Goal: Transaction & Acquisition: Purchase product/service

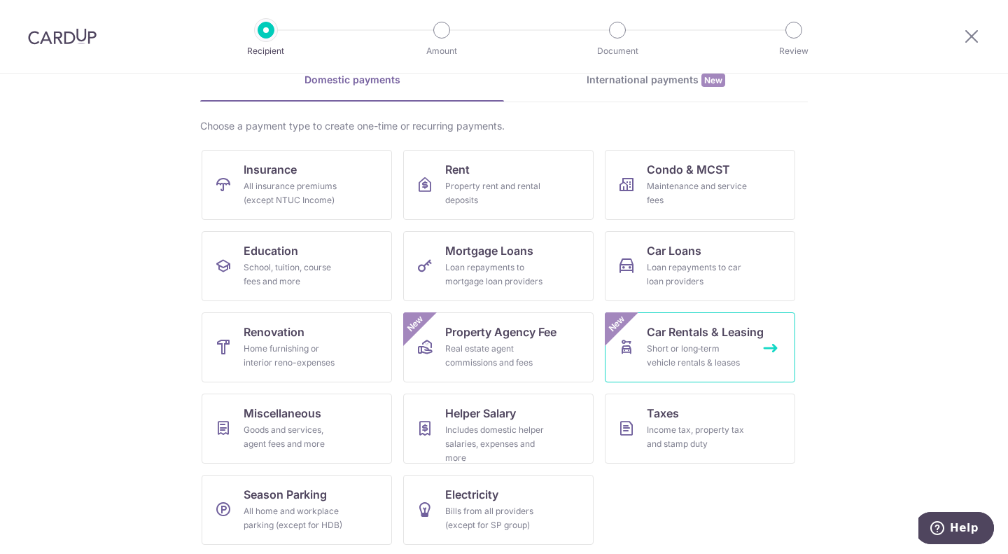
scroll to position [73, 0]
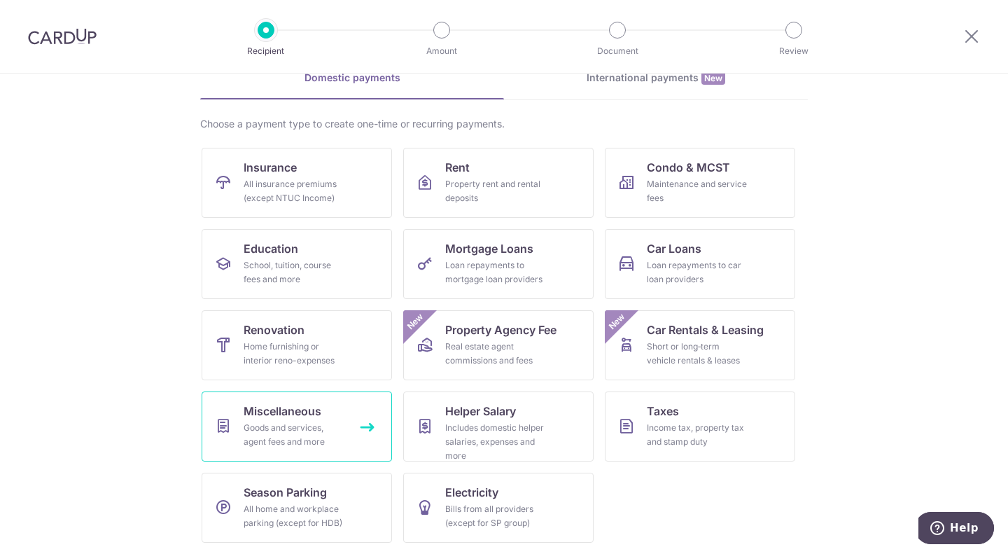
click at [322, 427] on div "Goods and services, agent fees and more" at bounding box center [294, 435] width 101 height 28
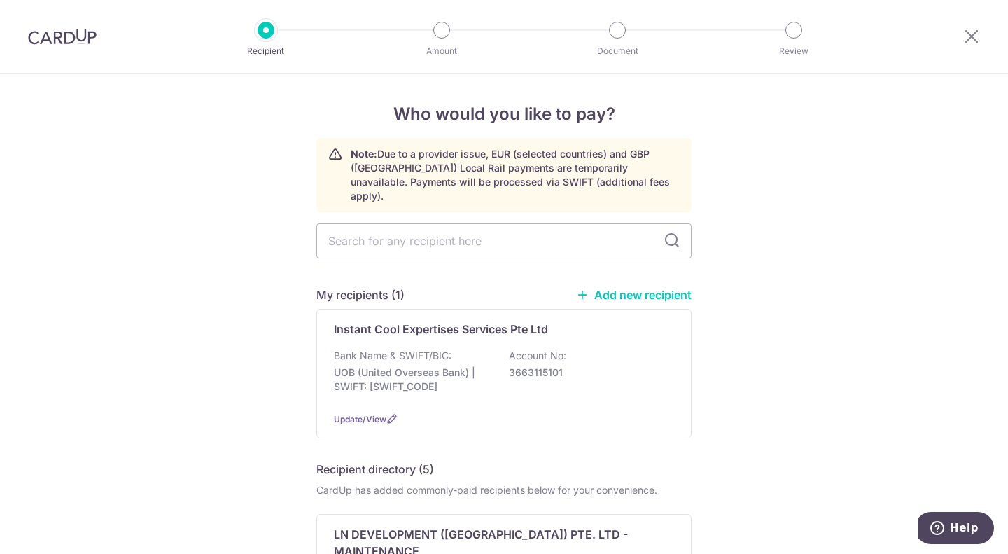
type input "2,364.00"
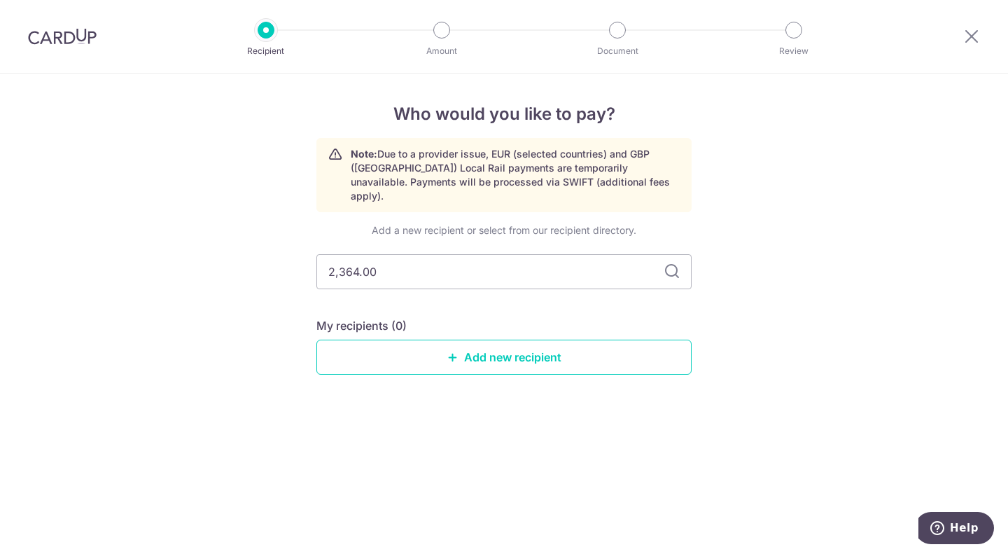
drag, startPoint x: 608, startPoint y: 253, endPoint x: 202, endPoint y: 255, distance: 406.1
click at [202, 255] on div "Who would you like to pay? Note: Due to a provider issue, EUR (selected countri…" at bounding box center [504, 314] width 1008 height 480
type input "w"
type input "qashier"
click at [677, 263] on icon at bounding box center [672, 271] width 17 height 17
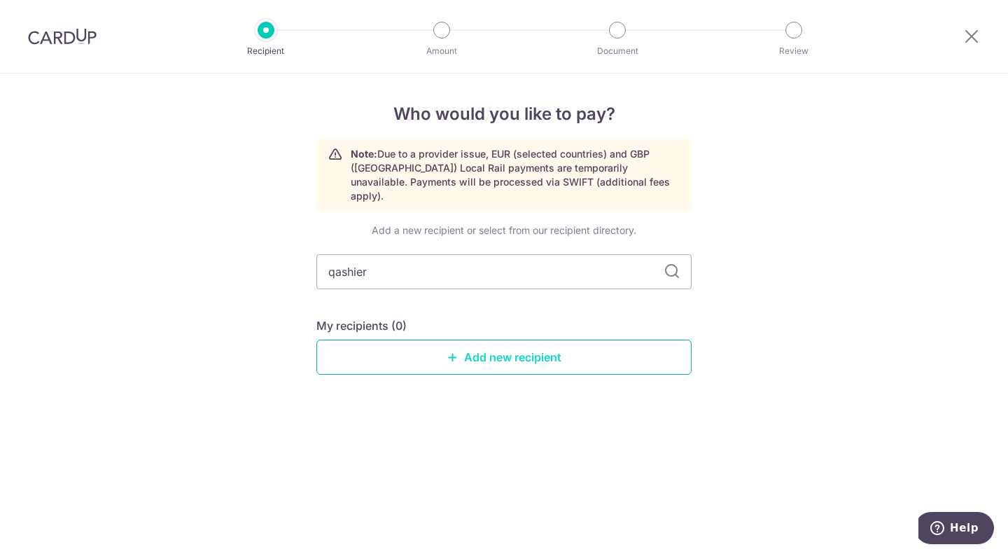
click at [468, 354] on link "Add new recipient" at bounding box center [503, 357] width 375 height 35
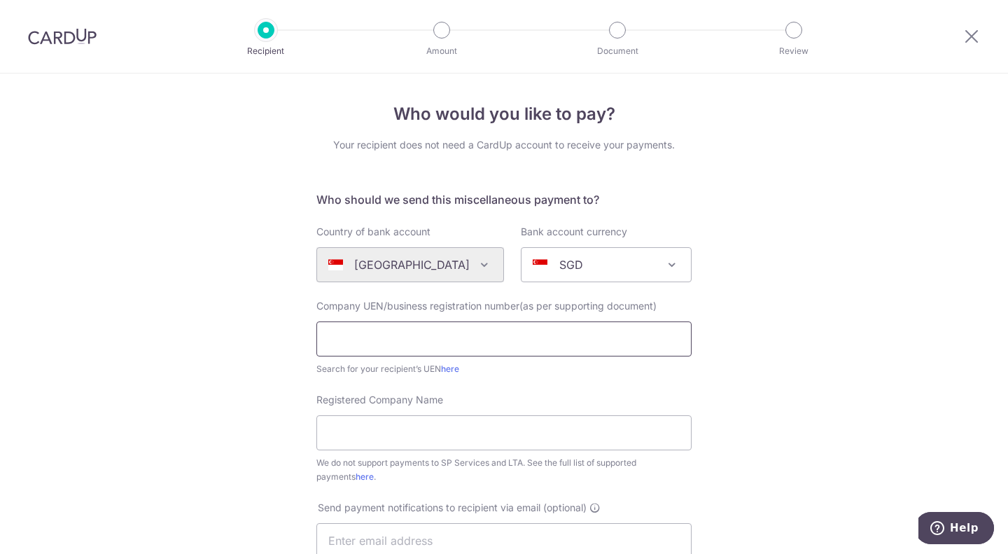
click at [379, 347] on input "text" at bounding box center [503, 338] width 375 height 35
type input "201905998K"
click at [398, 424] on input "Registered Company Name" at bounding box center [503, 432] width 375 height 35
type input "Qashier Pte. Ltd."
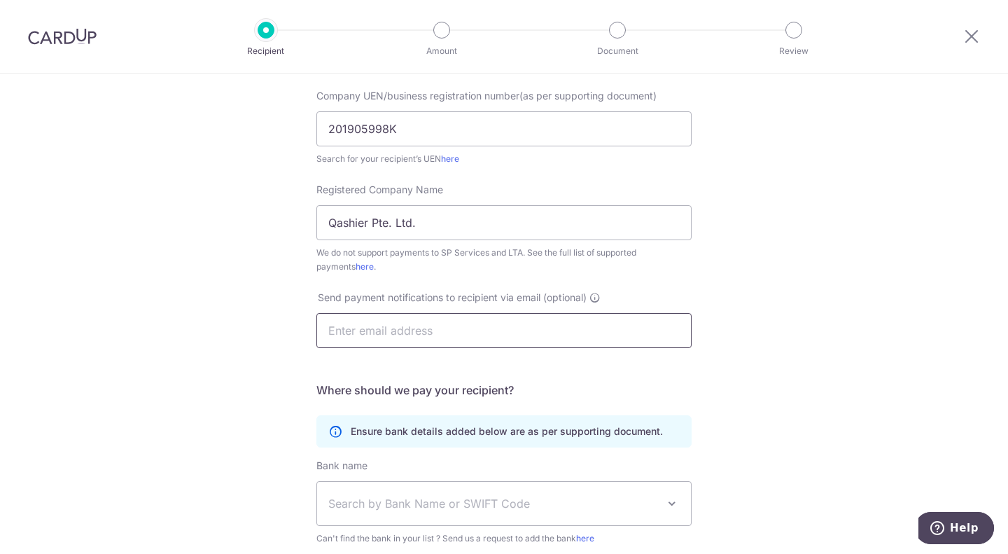
click at [385, 342] on input "text" at bounding box center [503, 330] width 375 height 35
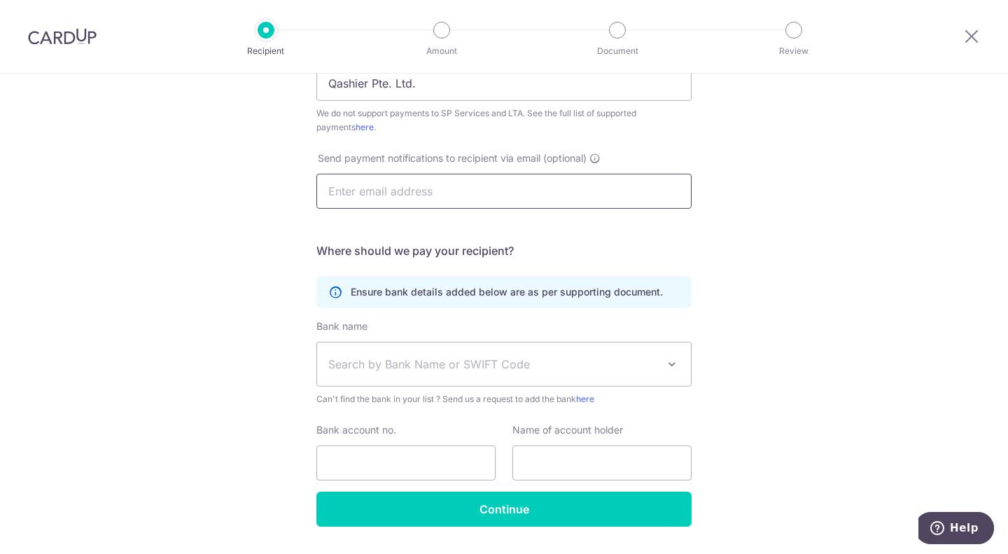
scroll to position [350, 0]
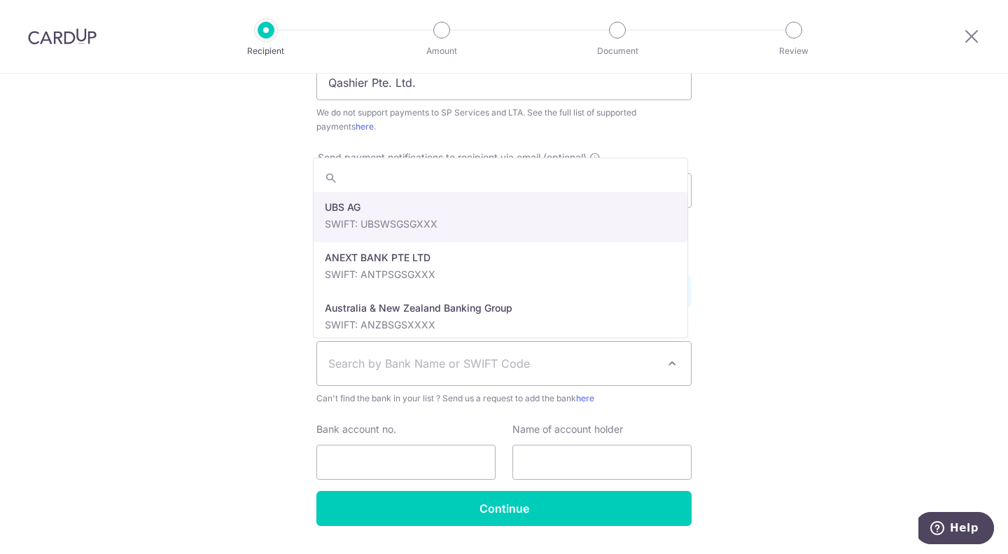
click at [373, 370] on span "Search by Bank Name or SWIFT Code" at bounding box center [492, 363] width 329 height 17
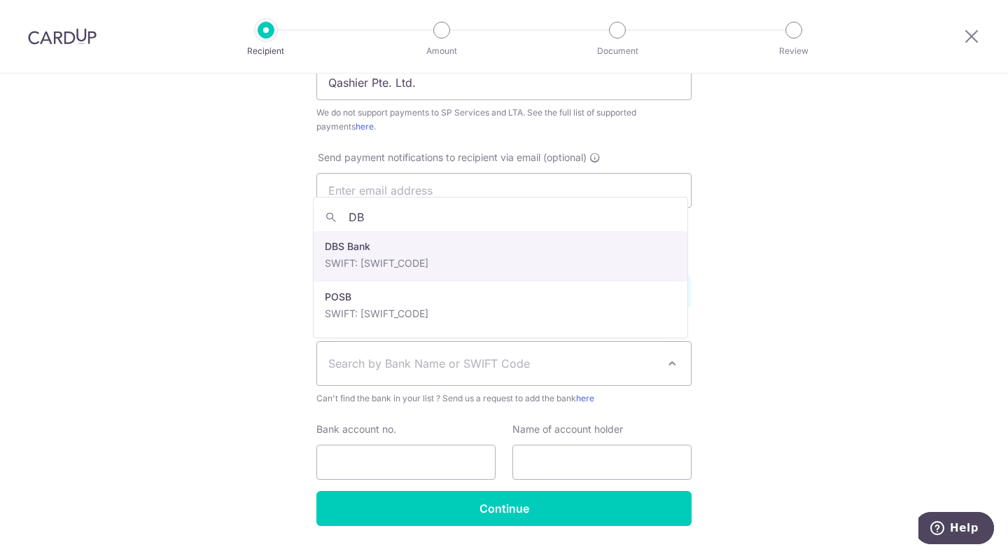
type input "DB"
select select "6"
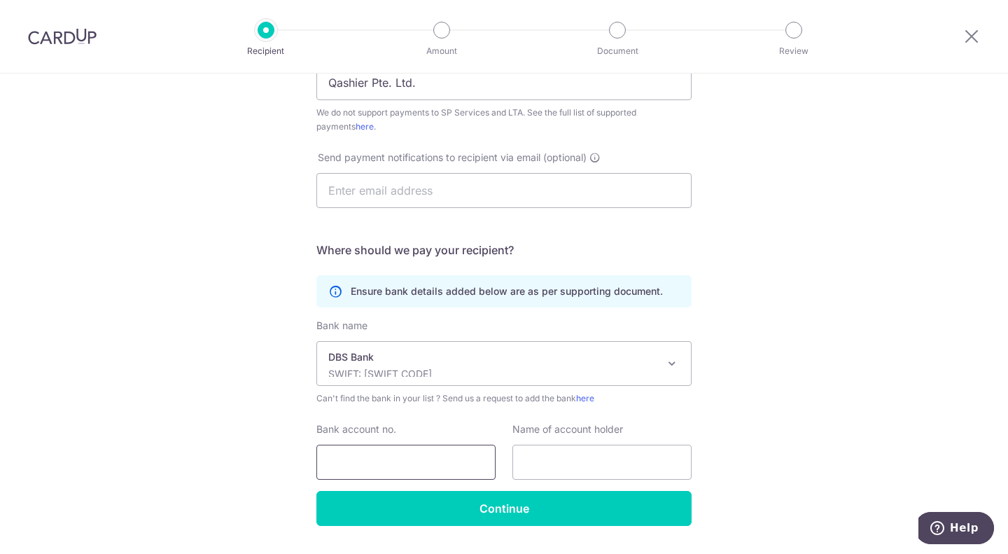
click at [403, 471] on input "Bank account no." at bounding box center [405, 462] width 179 height 35
type input "0721034727"
click at [544, 463] on input "text" at bounding box center [602, 462] width 179 height 35
type input "Qashier Pte. Ltd."
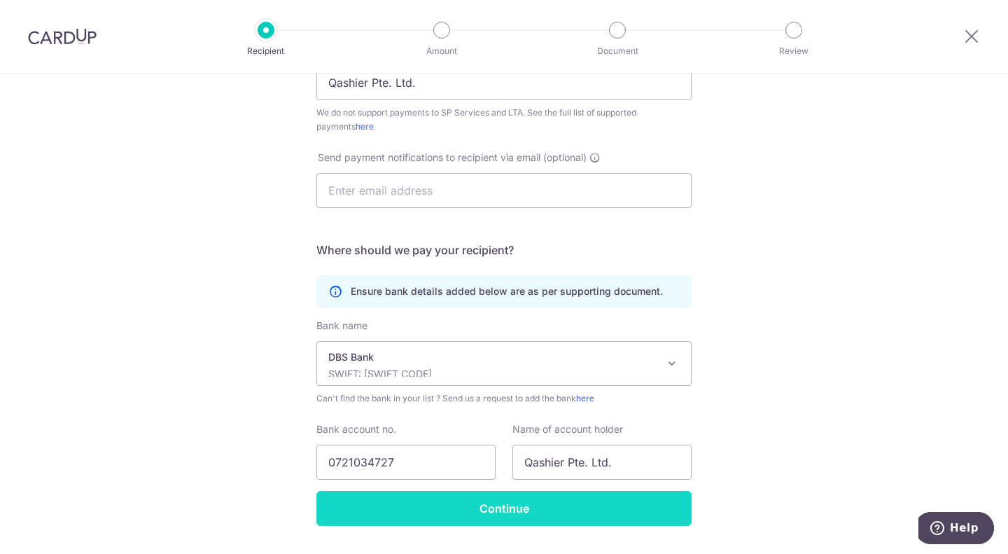
click at [519, 506] on input "Continue" at bounding box center [503, 508] width 375 height 35
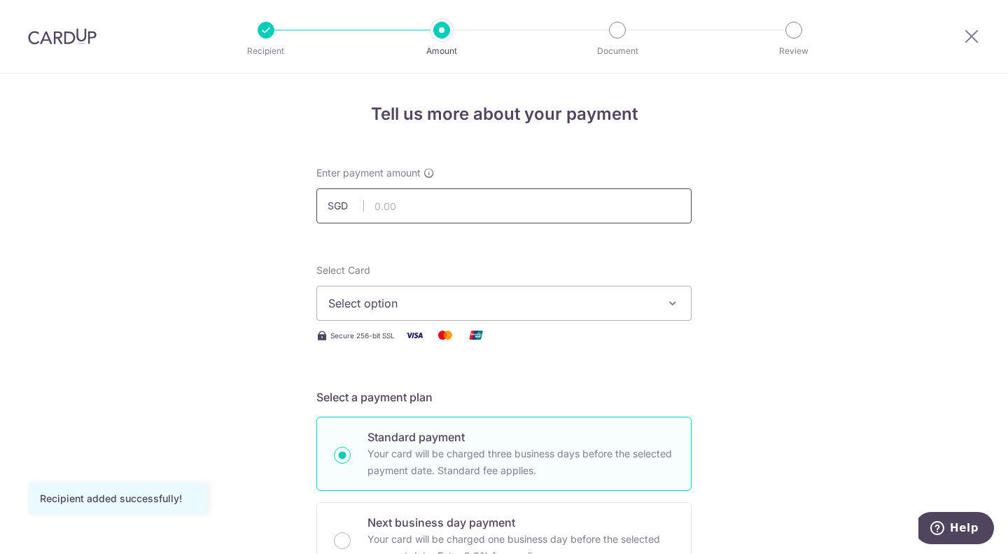
click at [392, 205] on input "text" at bounding box center [503, 205] width 375 height 35
paste input "2,364.00"
drag, startPoint x: 447, startPoint y: 210, endPoint x: 356, endPoint y: 207, distance: 90.4
click at [356, 207] on div "SGD 2364.00" at bounding box center [503, 205] width 375 height 35
type input "2,576.76"
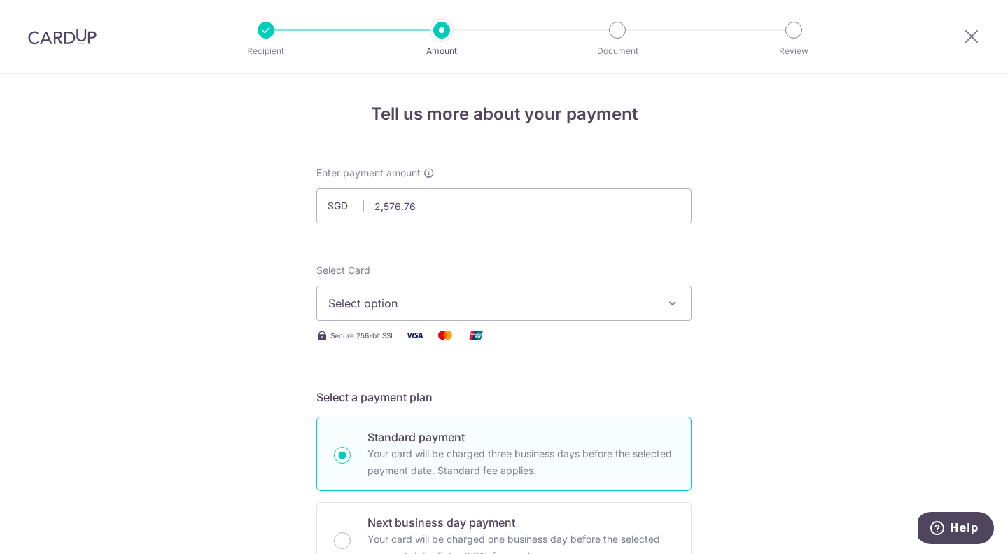
click at [502, 309] on span "Select option" at bounding box center [491, 303] width 326 height 17
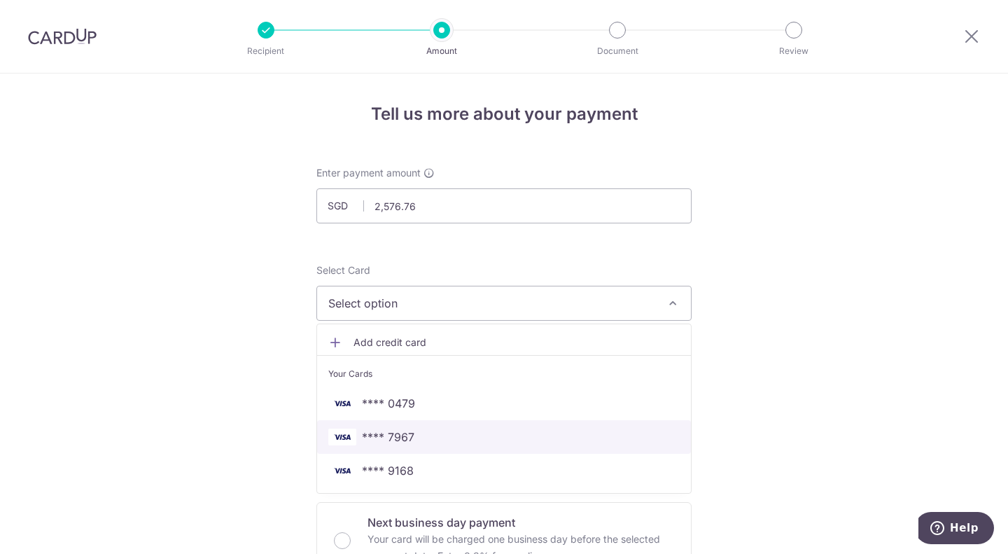
click at [441, 440] on span "**** 7967" at bounding box center [503, 437] width 351 height 17
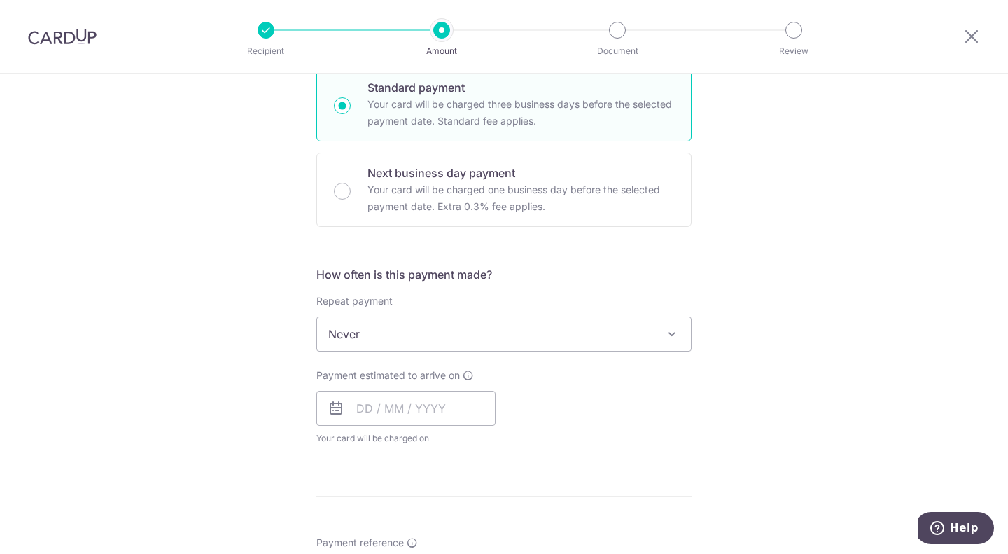
scroll to position [350, 0]
click at [410, 406] on input "text" at bounding box center [405, 407] width 179 height 35
click at [636, 438] on div "Payment estimated to arrive on Prev Next Aug Sep Oct Nov Dec 2025 2026 2027 202…" at bounding box center [504, 406] width 392 height 77
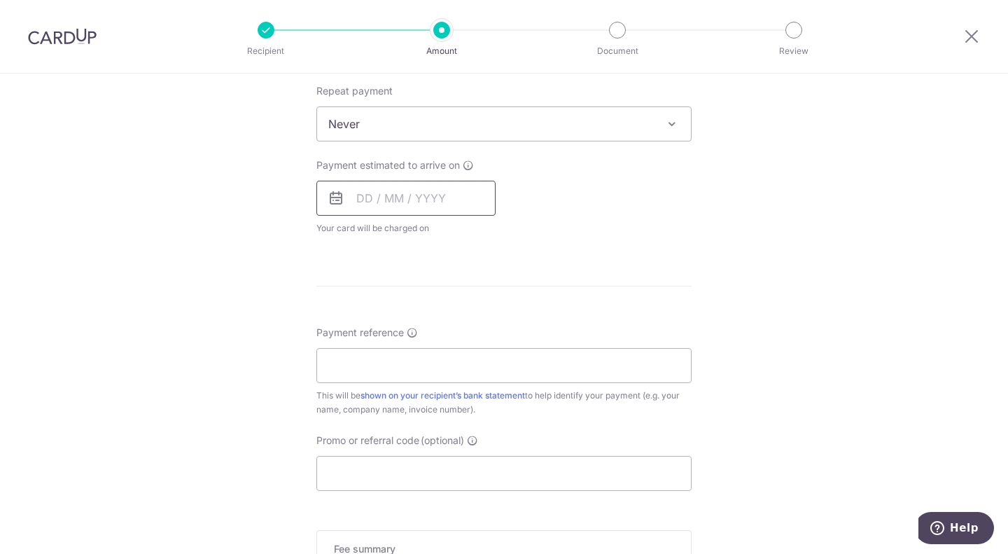
scroll to position [560, 0]
click at [400, 200] on input "text" at bounding box center [405, 197] width 179 height 35
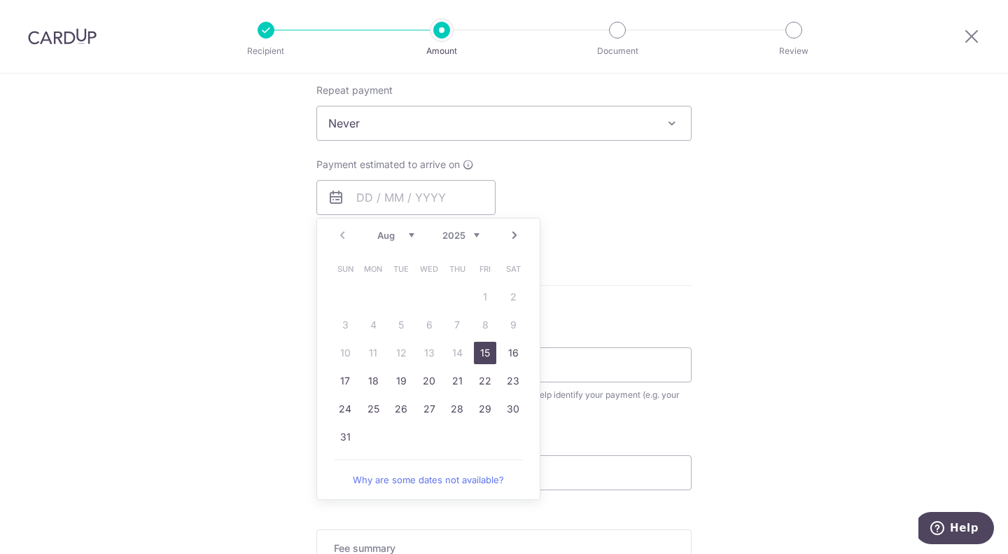
click at [482, 355] on link "15" at bounding box center [485, 353] width 22 height 22
type input "[DATE]"
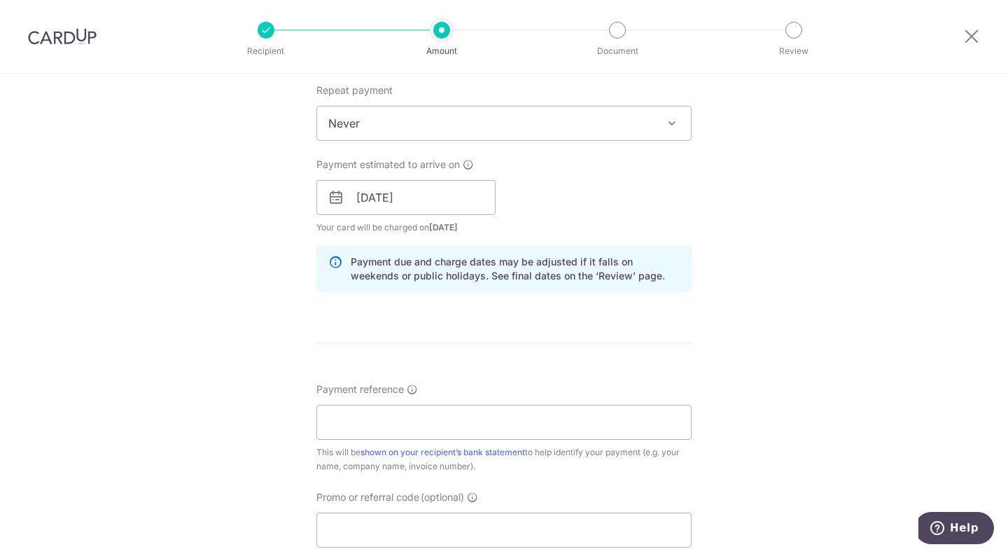
scroll to position [700, 0]
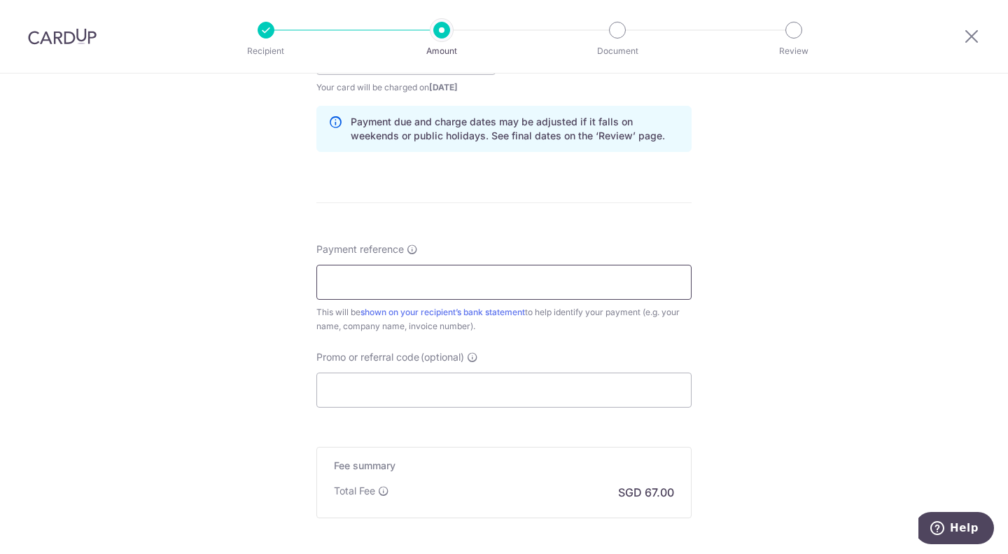
click at [424, 274] on input "Payment reference" at bounding box center [503, 282] width 375 height 35
type input "Bok K Pte Ltd"
click at [370, 390] on input "Promo or referral code (optional)" at bounding box center [503, 389] width 375 height 35
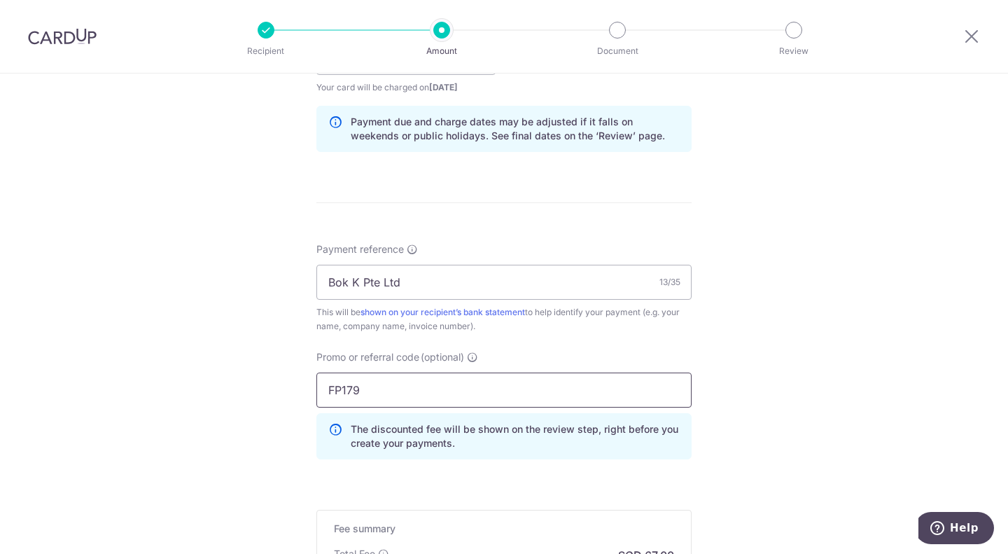
type input "FP179"
click at [804, 386] on div "Tell us more about your payment Enter payment amount SGD 2,576.76 2576.76 Recip…" at bounding box center [504, 66] width 1008 height 1387
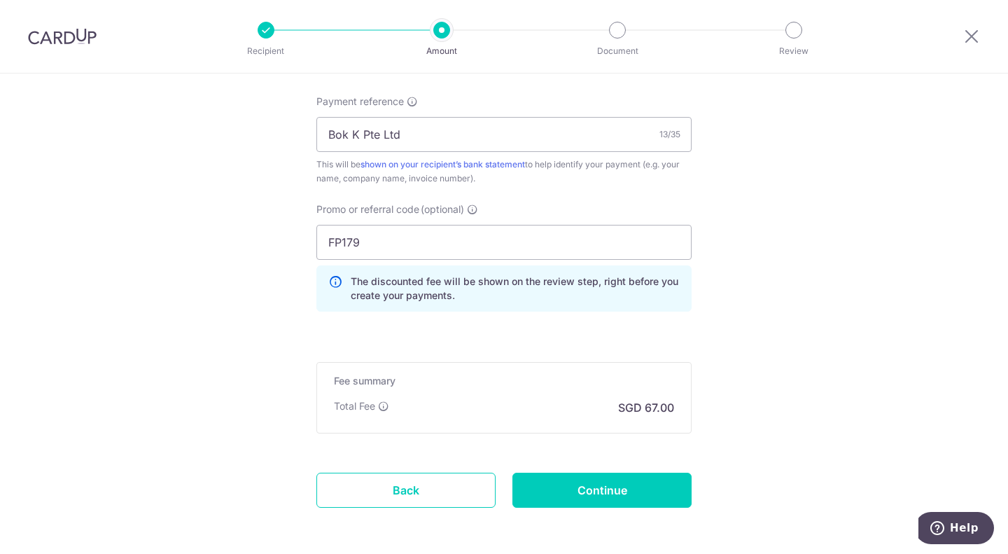
scroll to position [907, 0]
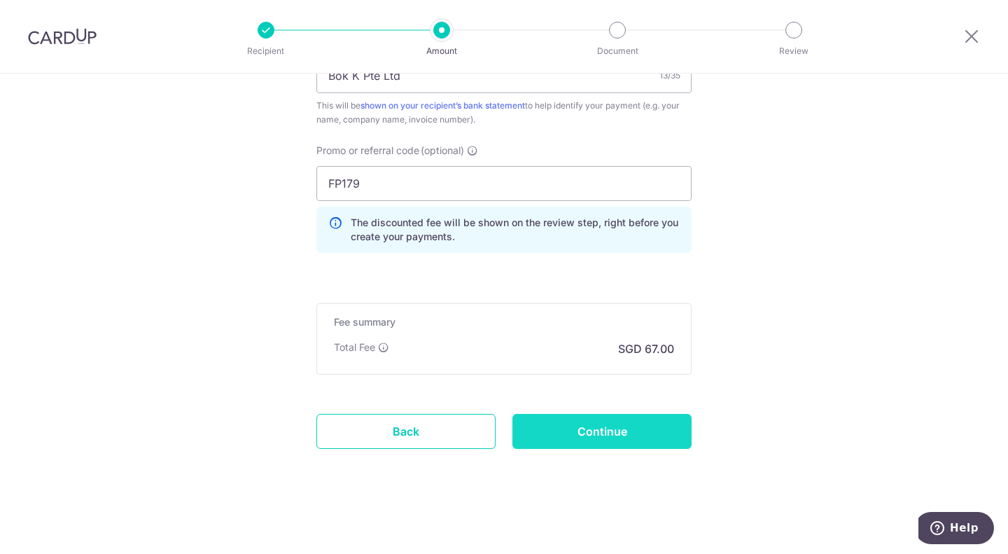
click at [620, 432] on input "Continue" at bounding box center [602, 431] width 179 height 35
type input "Create Schedule"
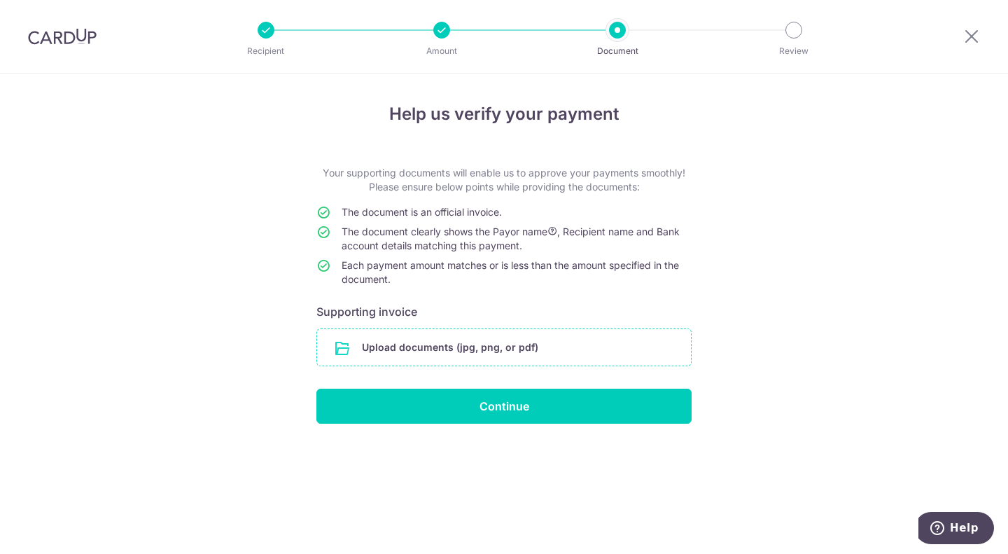
click at [544, 337] on input "file" at bounding box center [504, 347] width 374 height 36
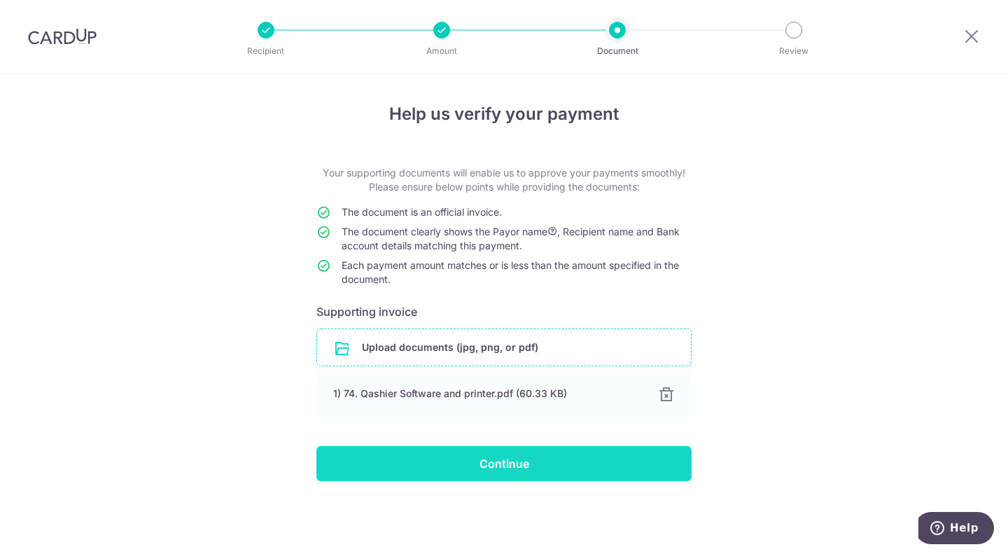
click at [495, 454] on input "Continue" at bounding box center [503, 463] width 375 height 35
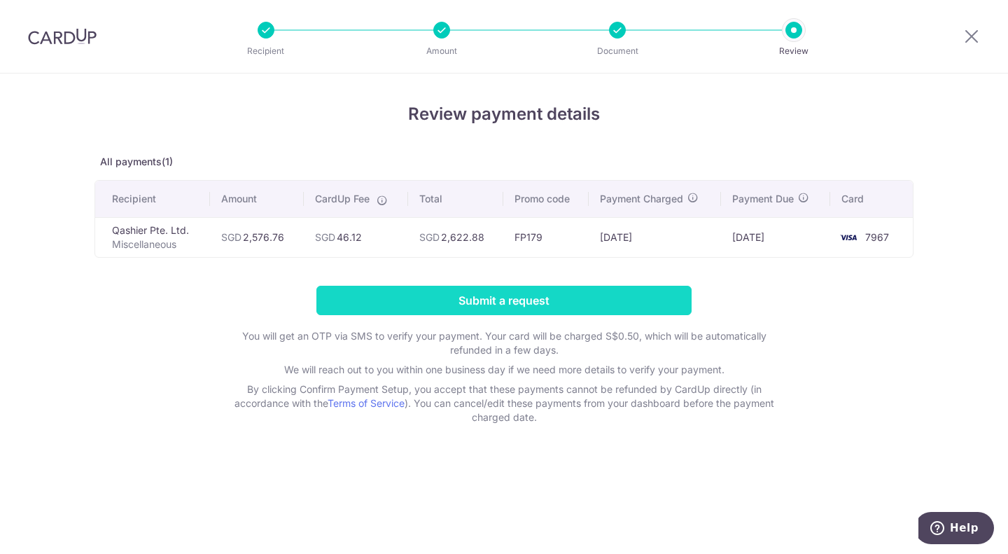
click at [522, 305] on input "Submit a request" at bounding box center [503, 300] width 375 height 29
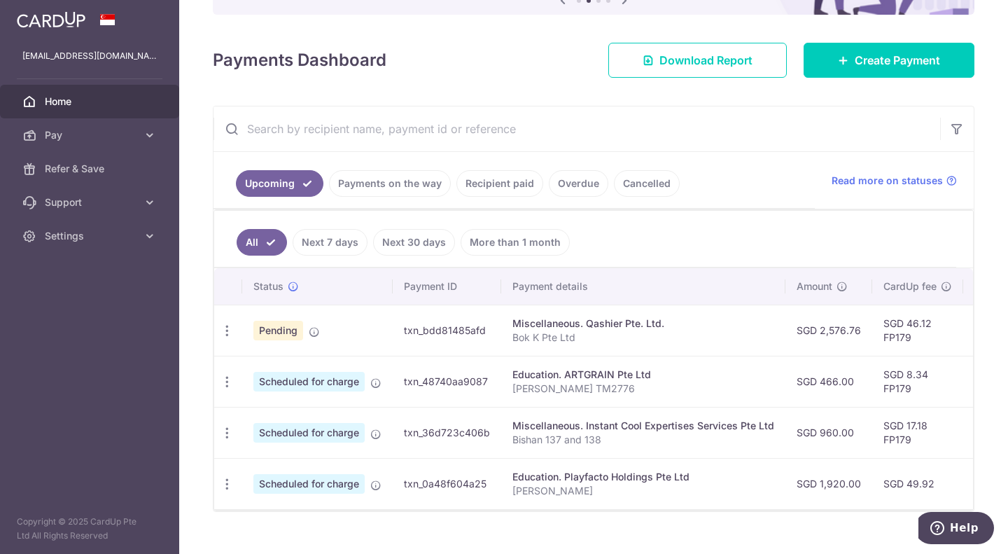
scroll to position [195, 0]
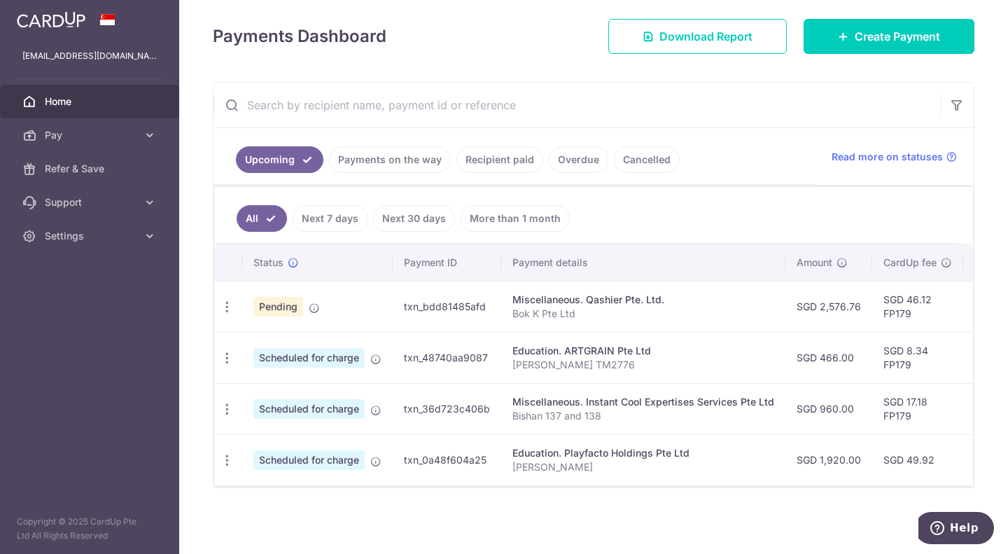
drag, startPoint x: 406, startPoint y: 298, endPoint x: 485, endPoint y: 301, distance: 79.2
click at [485, 301] on td "txn_bdd81485afd" at bounding box center [447, 306] width 109 height 51
copy td "txn_bdd81485afd"
click at [590, 525] on div "× Pause Schedule Pause all future payments in this series Pause just this one p…" at bounding box center [593, 277] width 829 height 554
